Goal: Find contact information: Find contact information

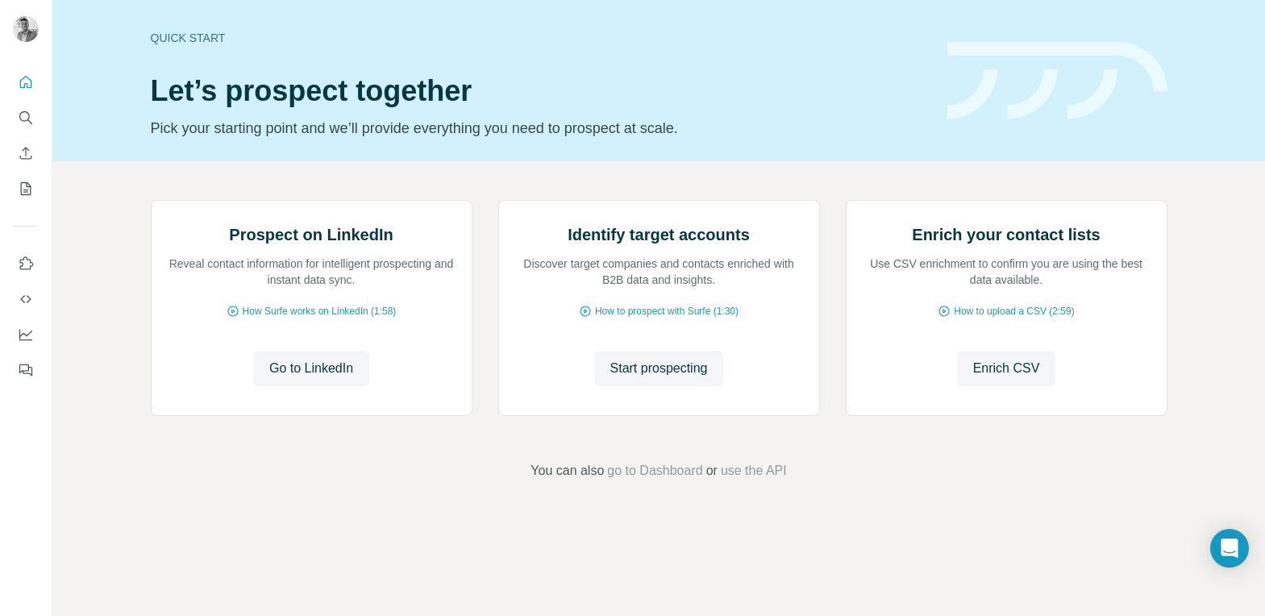
click at [111, 214] on div "Prospect on LinkedIn Reveal contact information for intelligent prospecting and…" at bounding box center [658, 340] width 1212 height 358
drag, startPoint x: 401, startPoint y: 32, endPoint x: 578, endPoint y: 31, distance: 176.5
click at [411, 31] on div "Quick start" at bounding box center [539, 38] width 777 height 16
